Goal: Navigation & Orientation: Find specific page/section

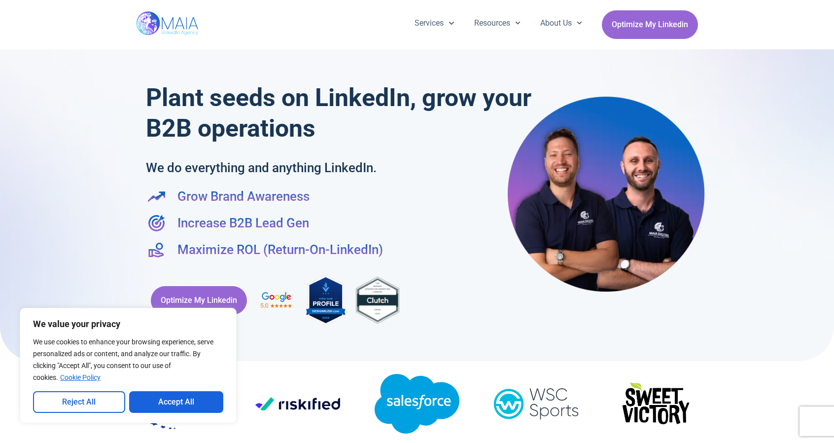
click at [170, 401] on button "Accept All" at bounding box center [176, 402] width 95 height 22
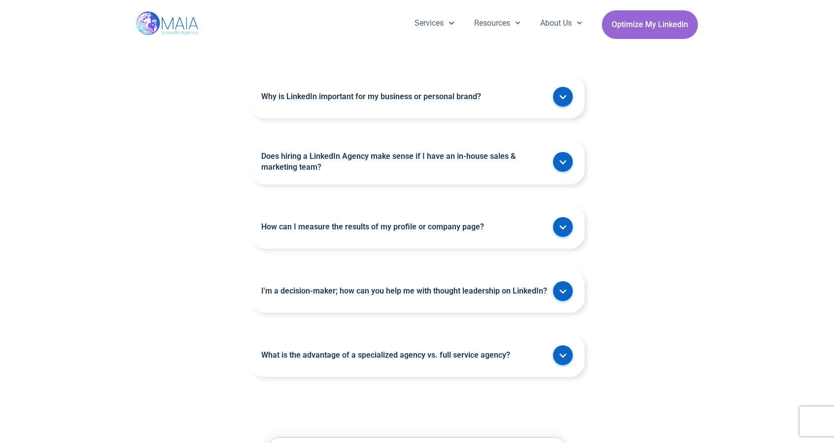
scroll to position [2612, 0]
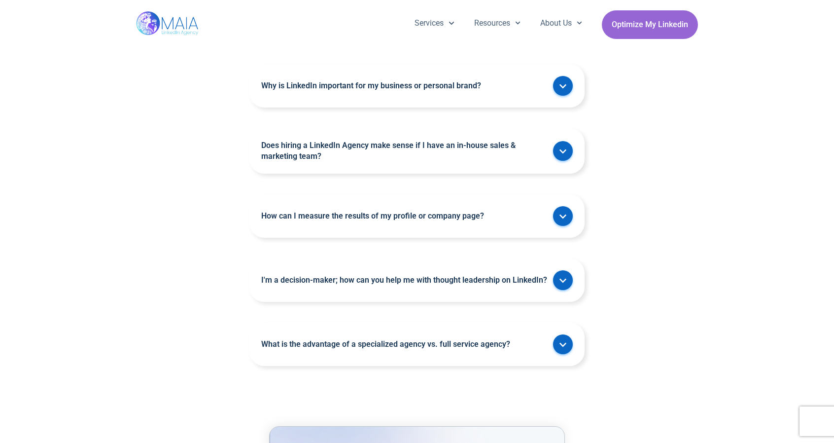
click at [566, 341] on icon at bounding box center [563, 345] width 8 height 8
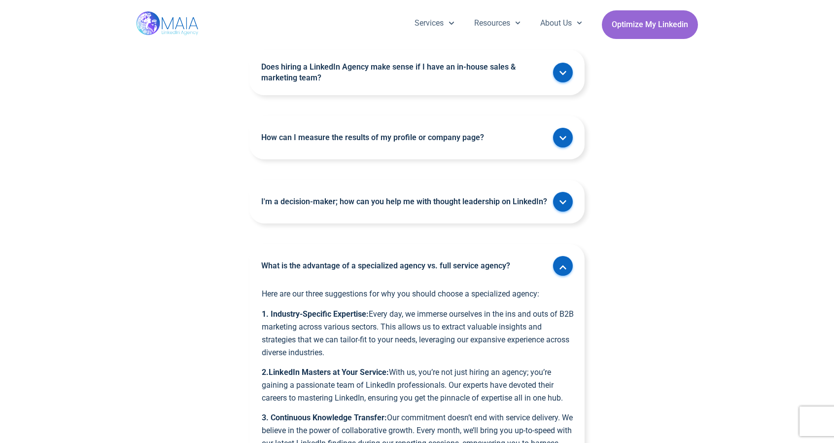
scroll to position [2711, 0]
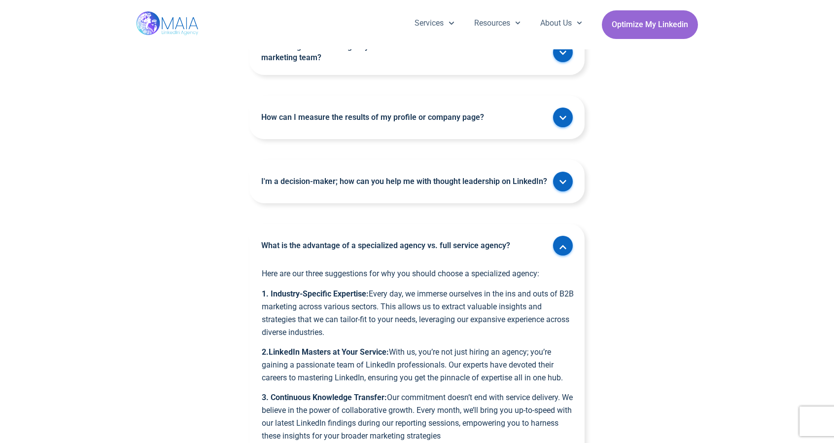
click at [565, 243] on icon at bounding box center [563, 247] width 8 height 8
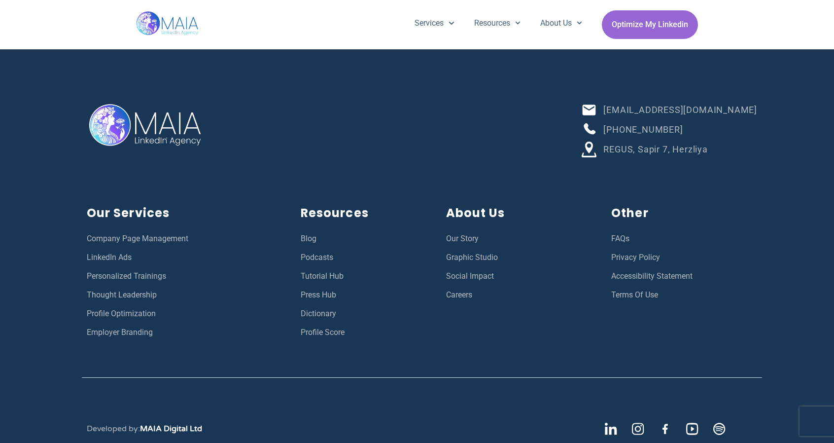
scroll to position [3499, 0]
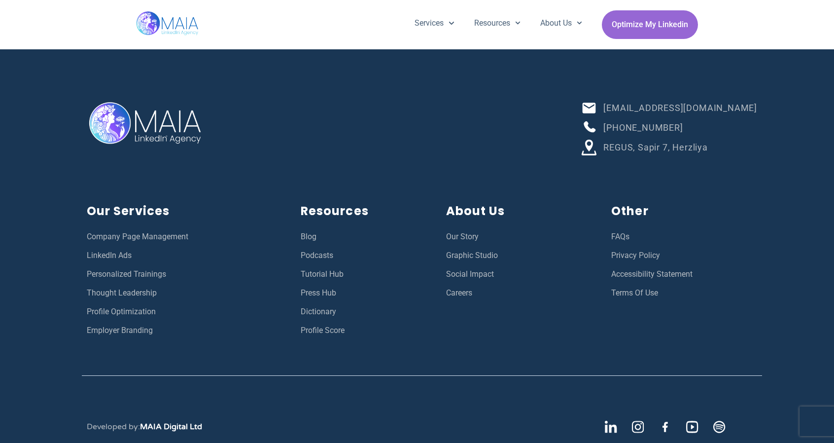
click at [117, 250] on span "LinkedIn Ads" at bounding box center [109, 255] width 45 height 13
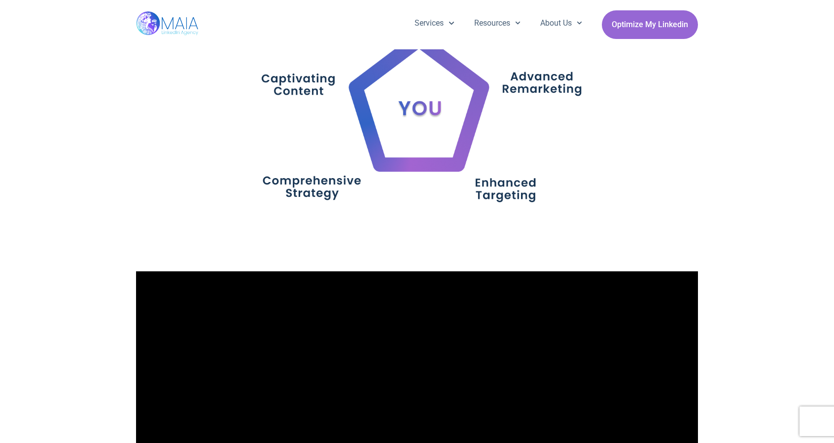
scroll to position [1380, 0]
